Goal: Information Seeking & Learning: Learn about a topic

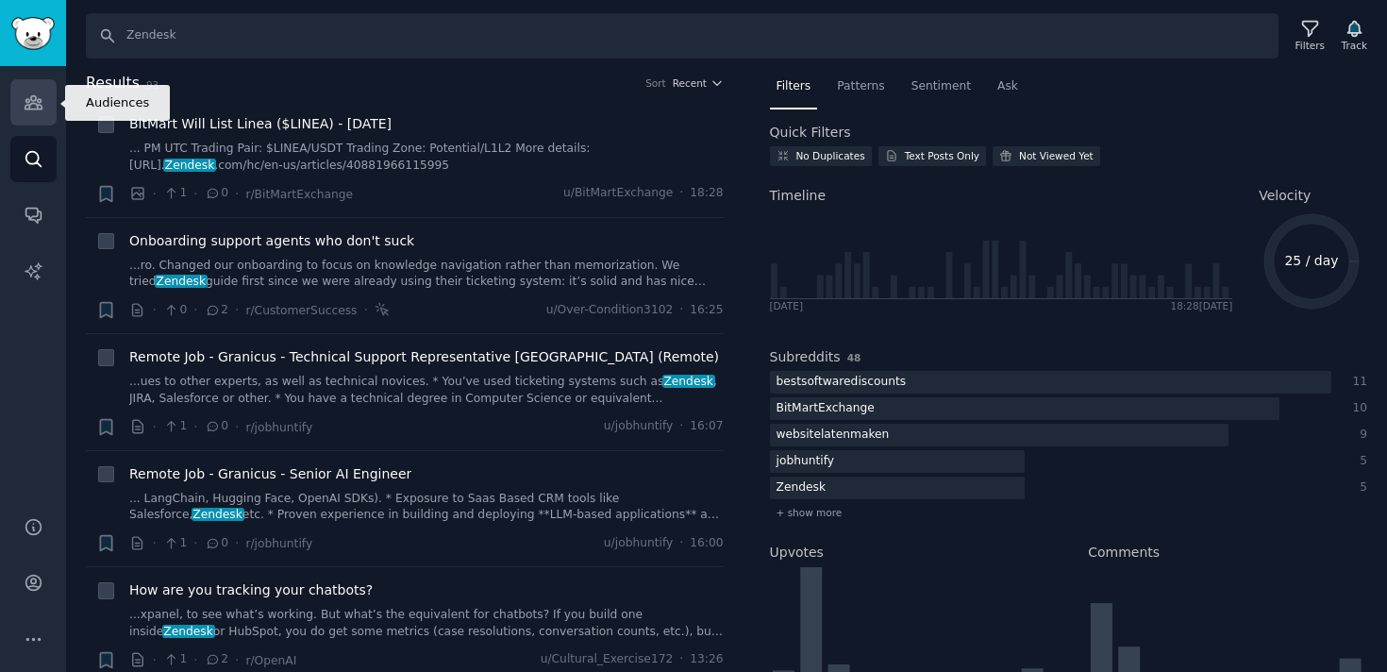
click at [37, 102] on icon "Sidebar" at bounding box center [33, 102] width 17 height 13
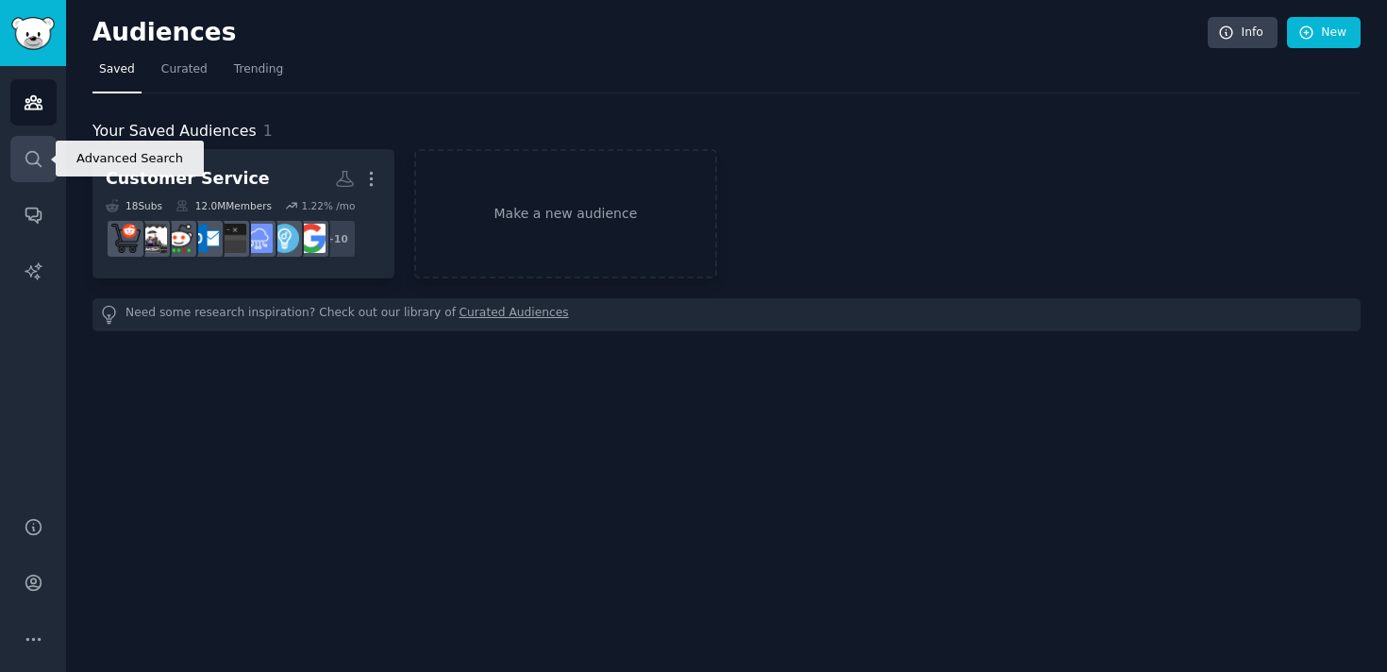
click at [41, 165] on icon "Sidebar" at bounding box center [34, 159] width 20 height 20
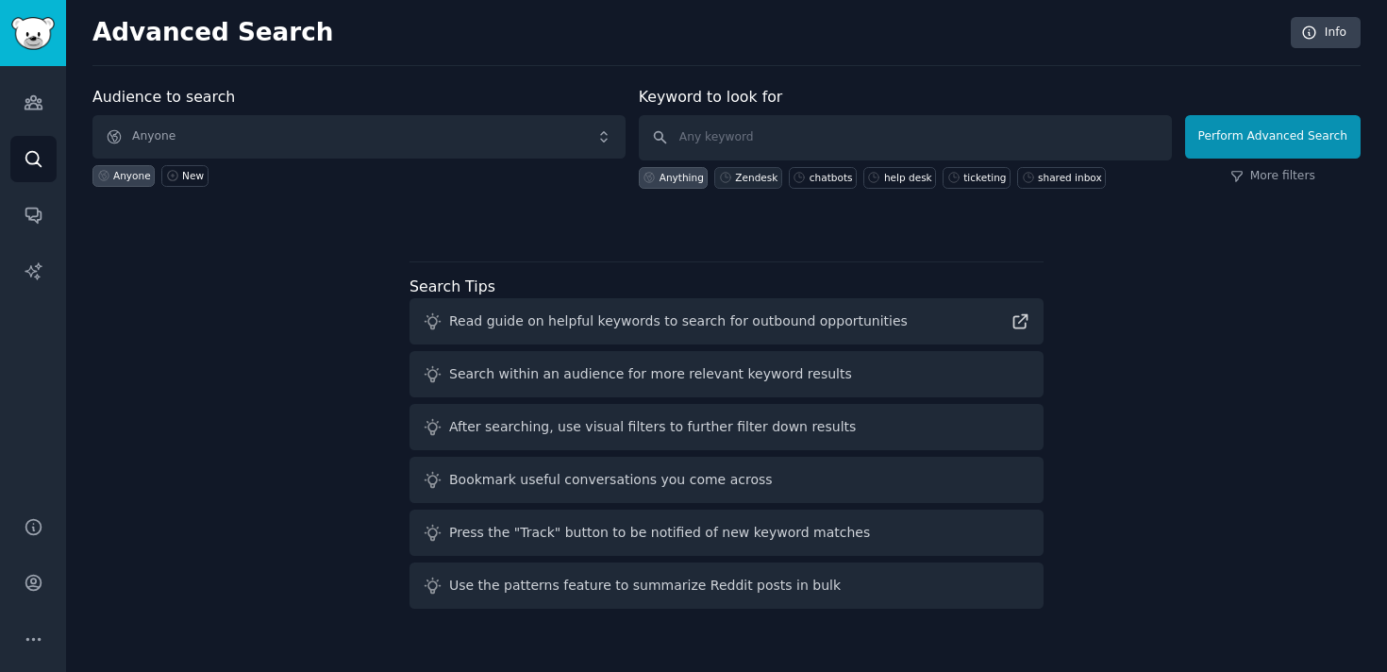
click at [737, 183] on div "Zendesk" at bounding box center [756, 177] width 42 height 13
type input "Zendesk"
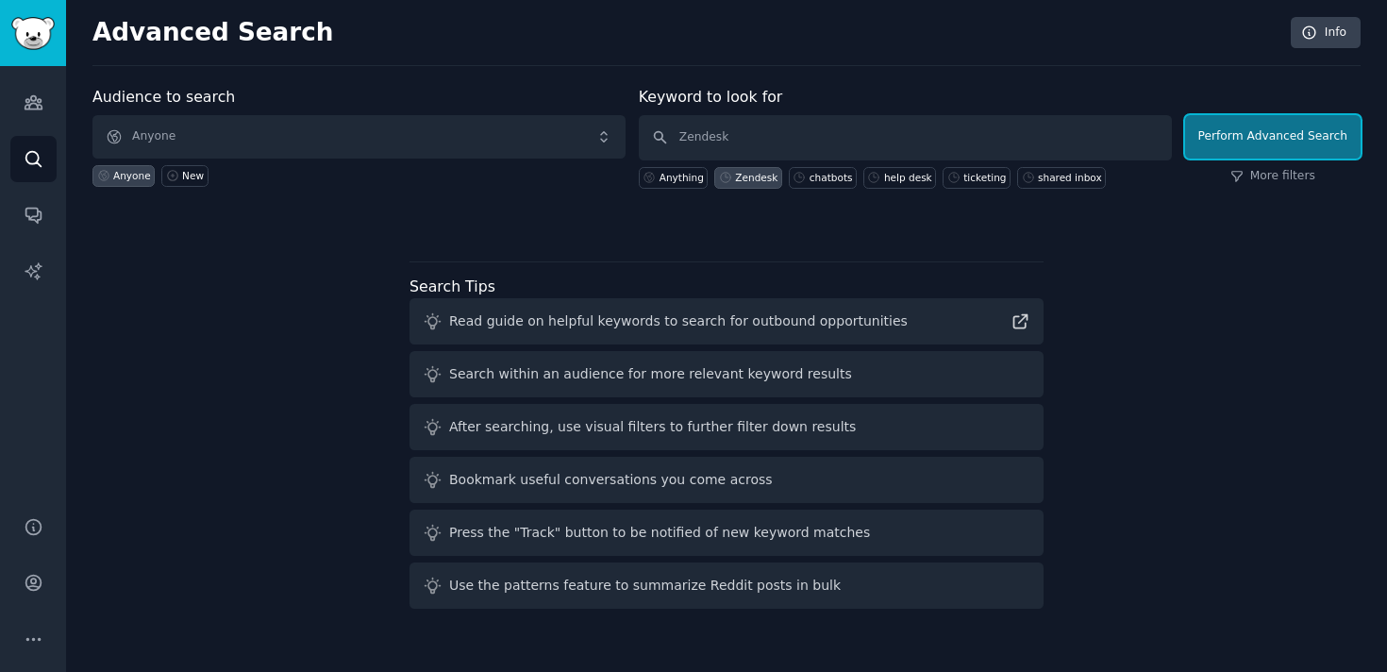
click at [1248, 131] on button "Perform Advanced Search" at bounding box center [1273, 136] width 176 height 43
